Goal: Find specific page/section: Find specific page/section

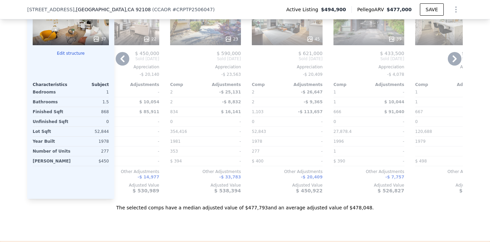
scroll to position [810, 0]
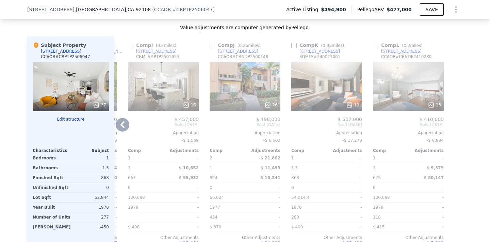
scroll to position [742, 0]
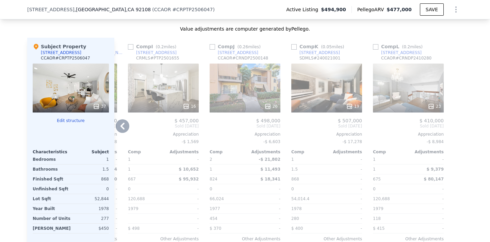
click at [254, 108] on div "26" at bounding box center [245, 106] width 65 height 7
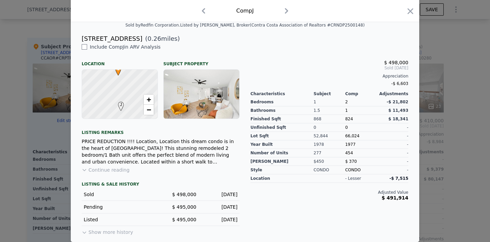
scroll to position [164, 0]
click at [23, 151] on div at bounding box center [245, 121] width 490 height 242
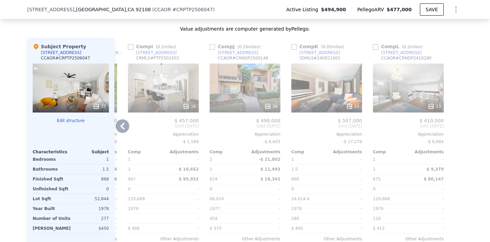
scroll to position [1046, 0]
